Goal: Task Accomplishment & Management: Manage account settings

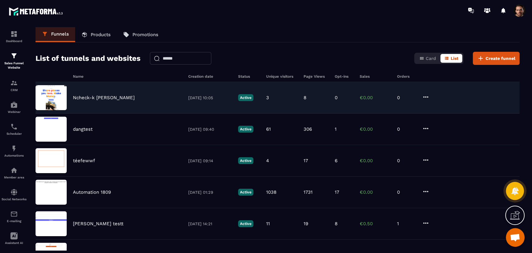
click at [345, 104] on div "Ncheck-k [PERSON_NAME] [DATE] 10:05 Active 3 8 0 €0.00 0" at bounding box center [278, 97] width 484 height 31
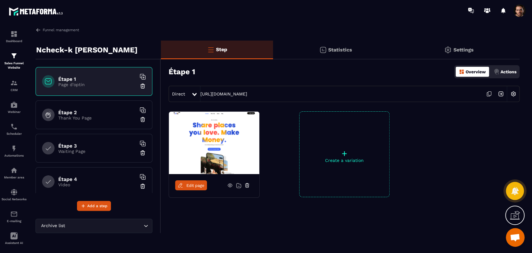
click at [343, 46] on div "Statistics" at bounding box center [335, 50] width 125 height 19
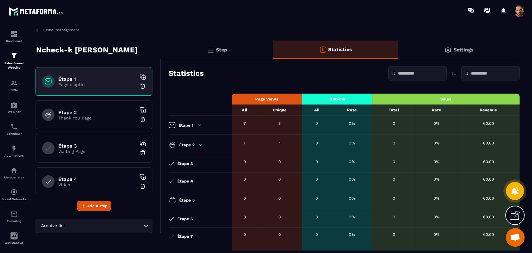
click at [102, 122] on div "Étape 2 Thank You Page" at bounding box center [94, 114] width 117 height 29
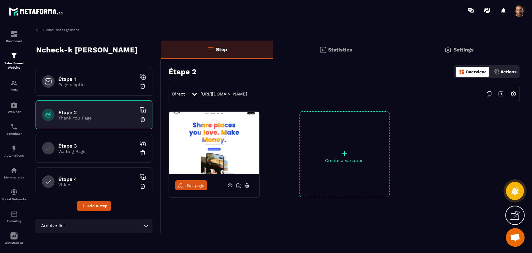
click at [232, 54] on div "Step" at bounding box center [217, 50] width 112 height 19
click at [486, 93] on icon at bounding box center [489, 94] width 12 height 12
click at [330, 52] on p "Statistics" at bounding box center [340, 50] width 24 height 6
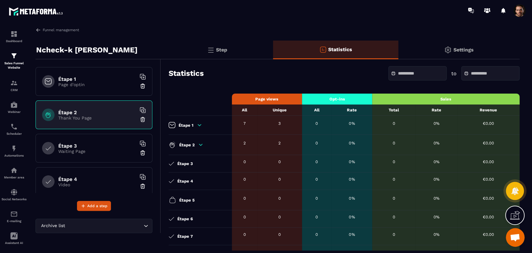
click at [200, 148] on div "Étape 2" at bounding box center [199, 144] width 60 height 7
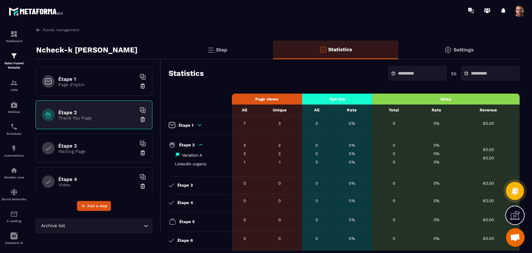
click at [221, 45] on div "Step" at bounding box center [217, 50] width 112 height 19
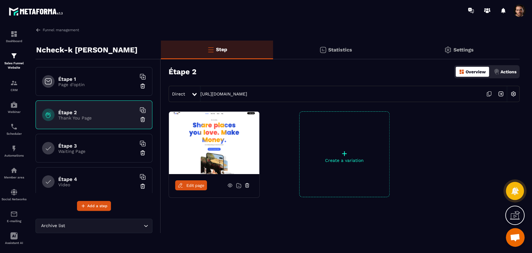
click at [186, 95] on div "Direct" at bounding box center [180, 93] width 22 height 11
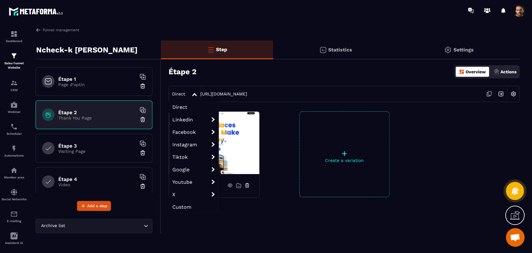
click at [0, 0] on span "Instagram organic" at bounding box center [0, 0] width 0 height 0
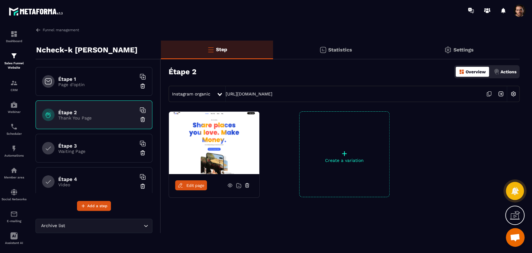
click at [487, 93] on icon at bounding box center [488, 95] width 3 height 4
click at [339, 49] on p "Statistics" at bounding box center [340, 50] width 24 height 6
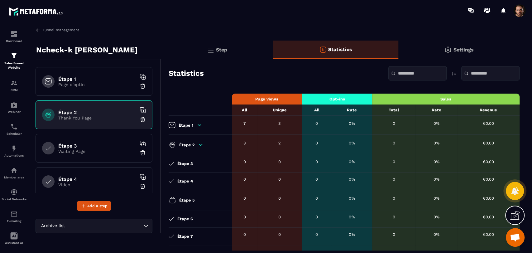
click at [62, 144] on h6 "Étape 3" at bounding box center [97, 146] width 78 height 6
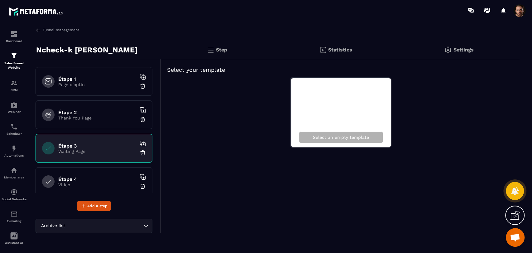
click at [224, 53] on div "Step" at bounding box center [217, 50] width 112 height 19
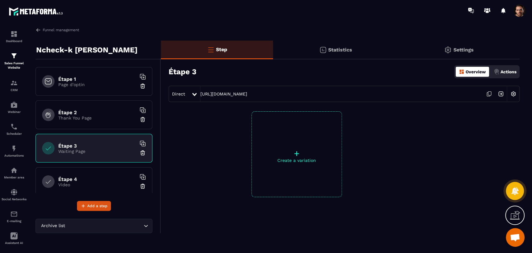
click at [340, 54] on div "Statistics" at bounding box center [335, 50] width 125 height 19
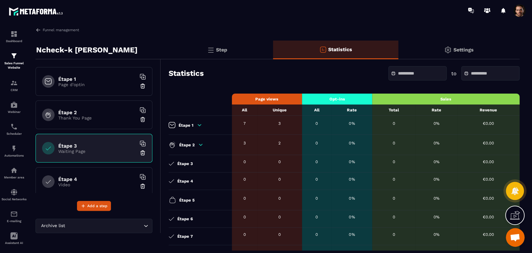
click at [226, 51] on p "Step" at bounding box center [221, 50] width 11 height 6
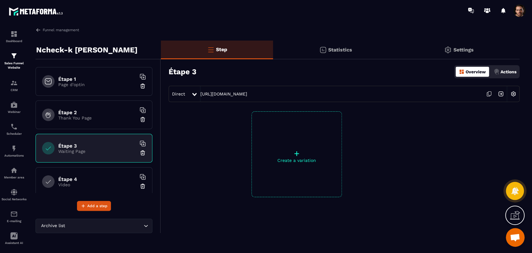
click at [77, 121] on div "Étape 2 Thank You Page" at bounding box center [94, 114] width 117 height 29
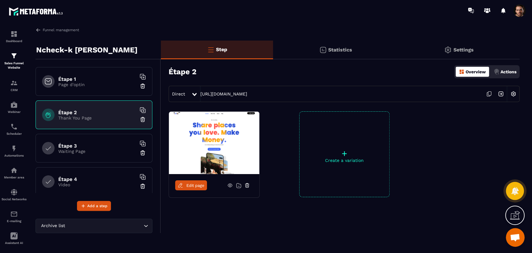
click at [228, 186] on icon at bounding box center [230, 185] width 4 height 3
click at [500, 93] on img at bounding box center [501, 94] width 12 height 12
